Goal: Transaction & Acquisition: Purchase product/service

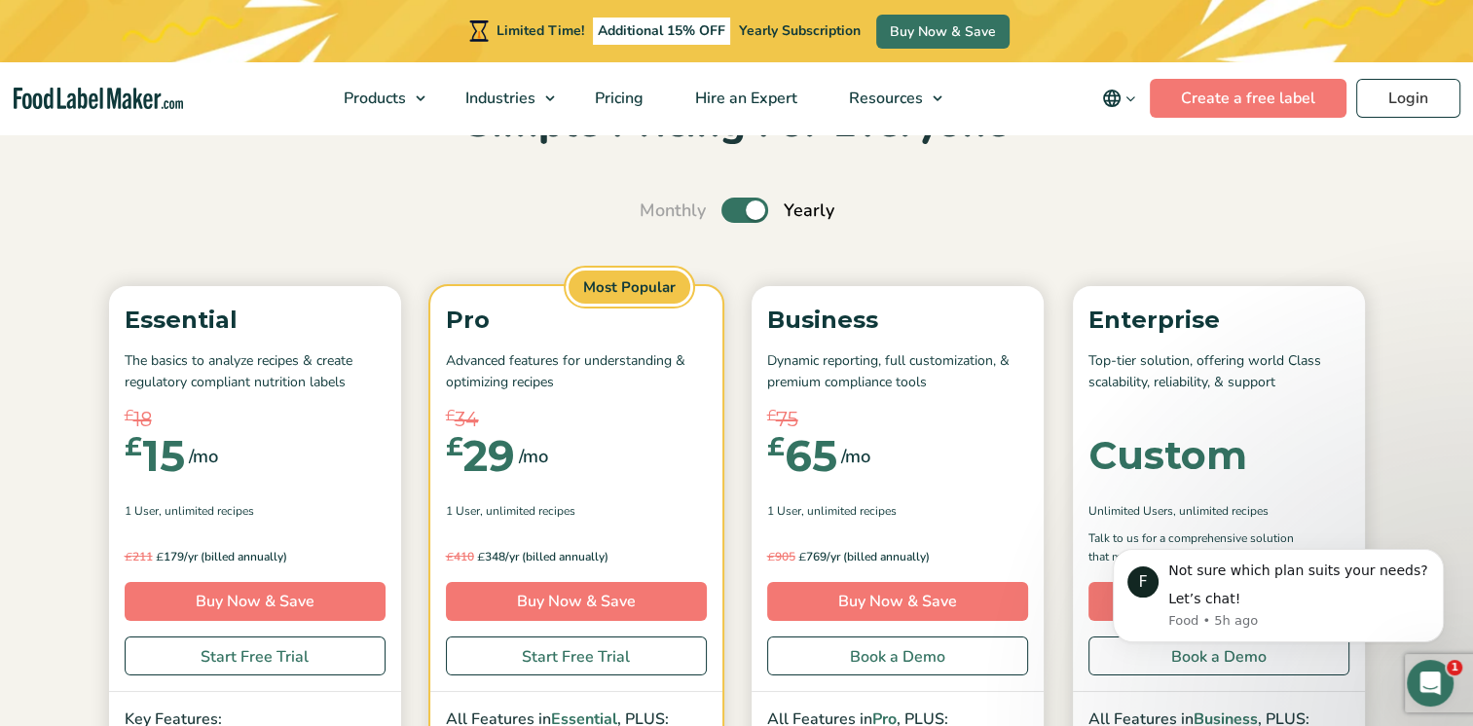
scroll to position [155, 0]
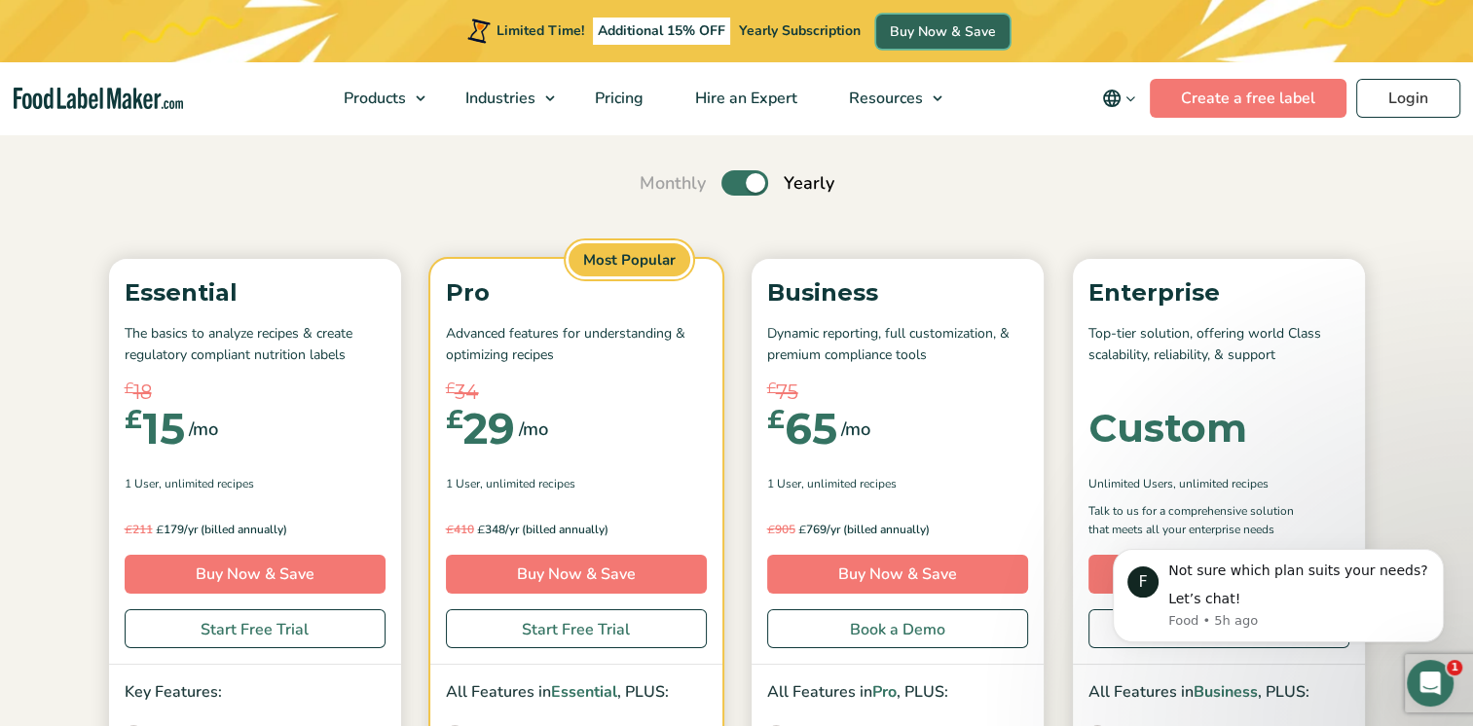
click at [933, 31] on link "Buy Now & Save" at bounding box center [942, 32] width 133 height 34
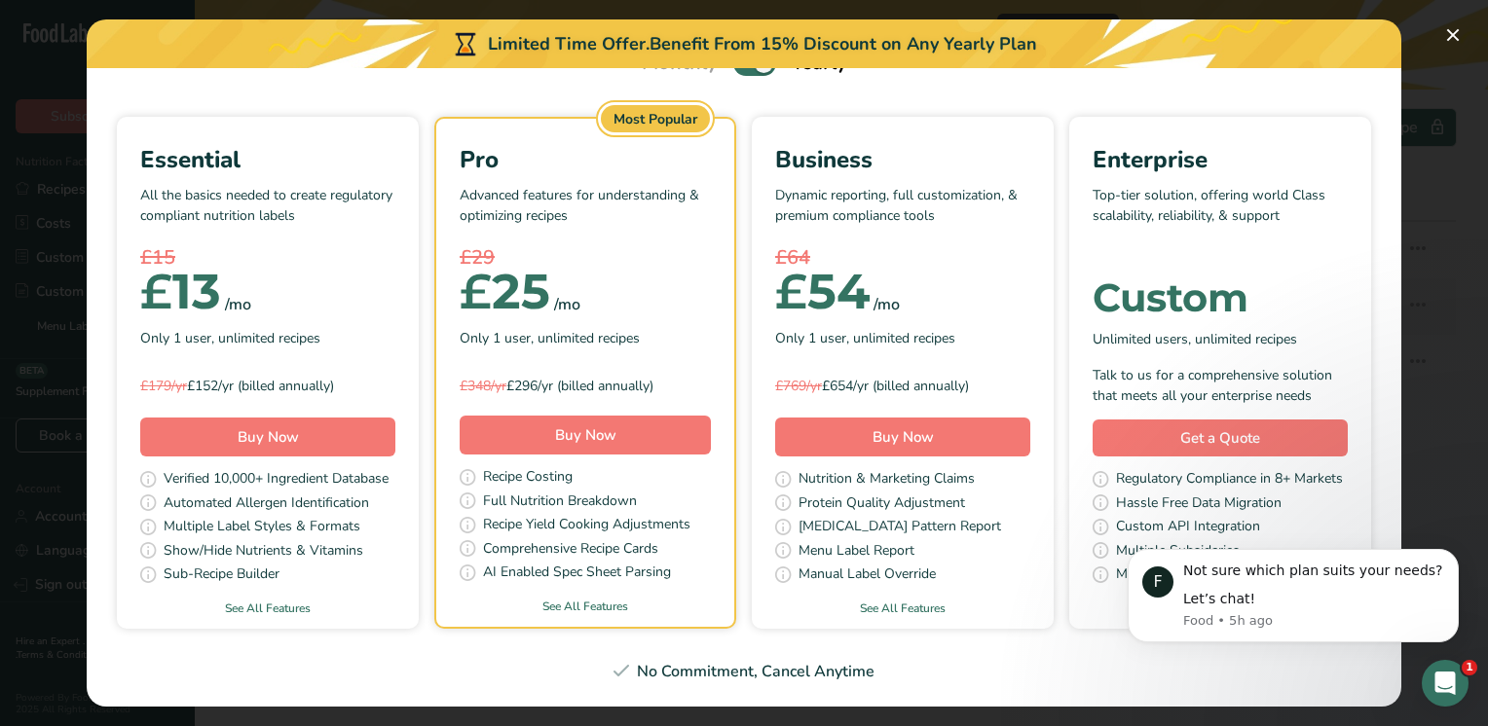
scroll to position [129, 0]
